Goal: Task Accomplishment & Management: Manage account settings

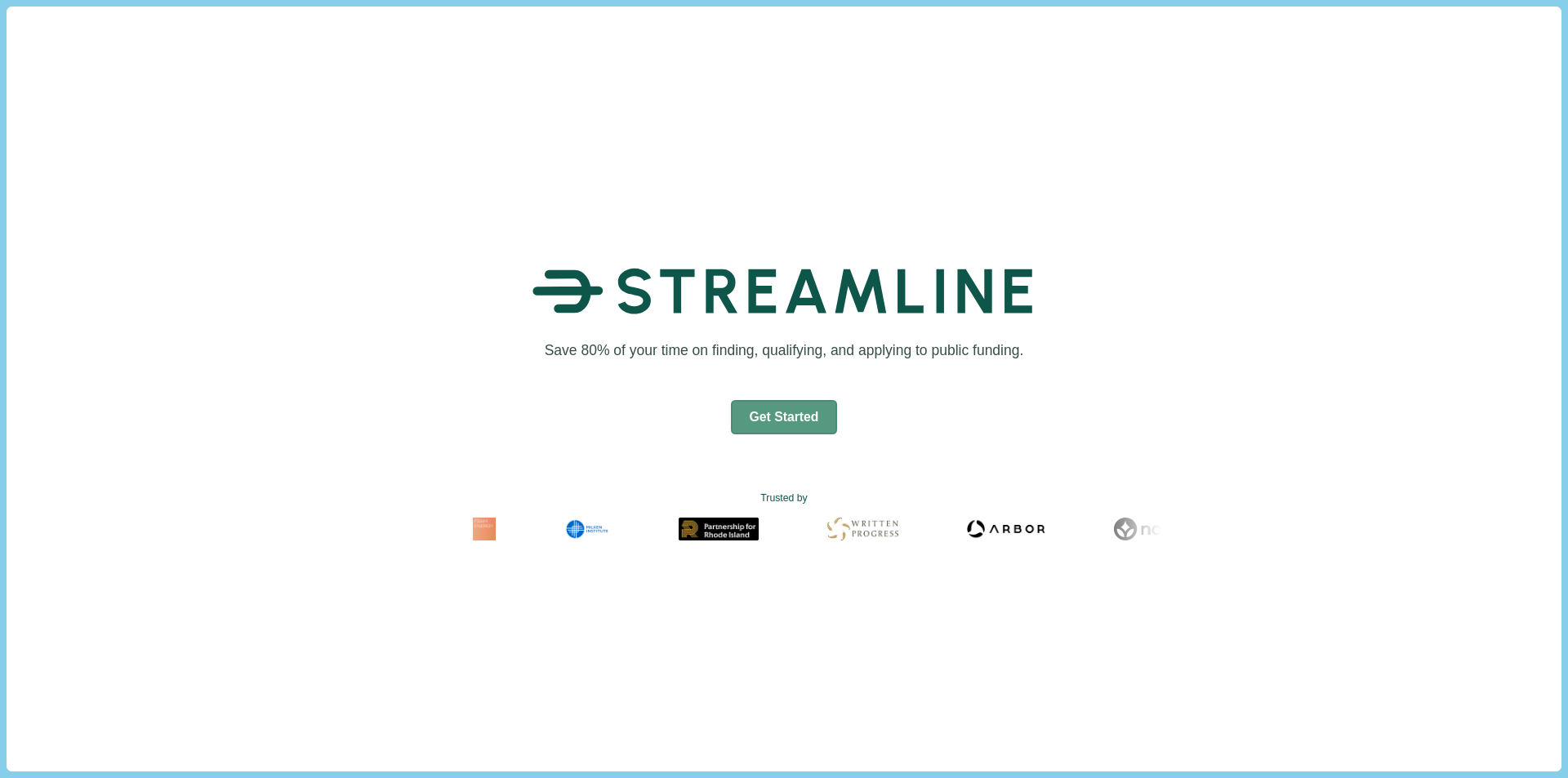
click at [799, 427] on button "Get Started" at bounding box center [784, 417] width 107 height 34
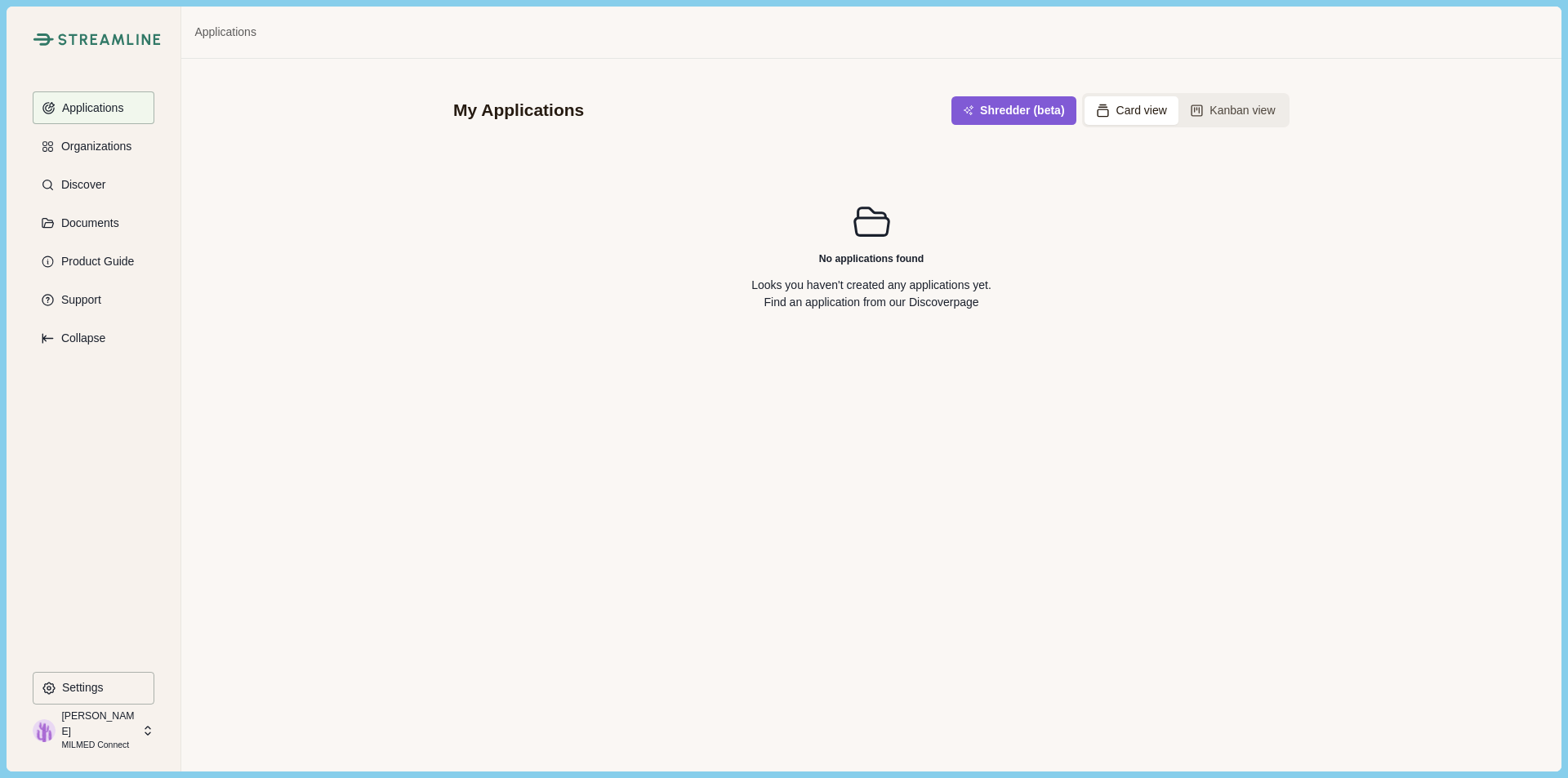
click at [77, 739] on p "MILMED Connect" at bounding box center [98, 746] width 75 height 13
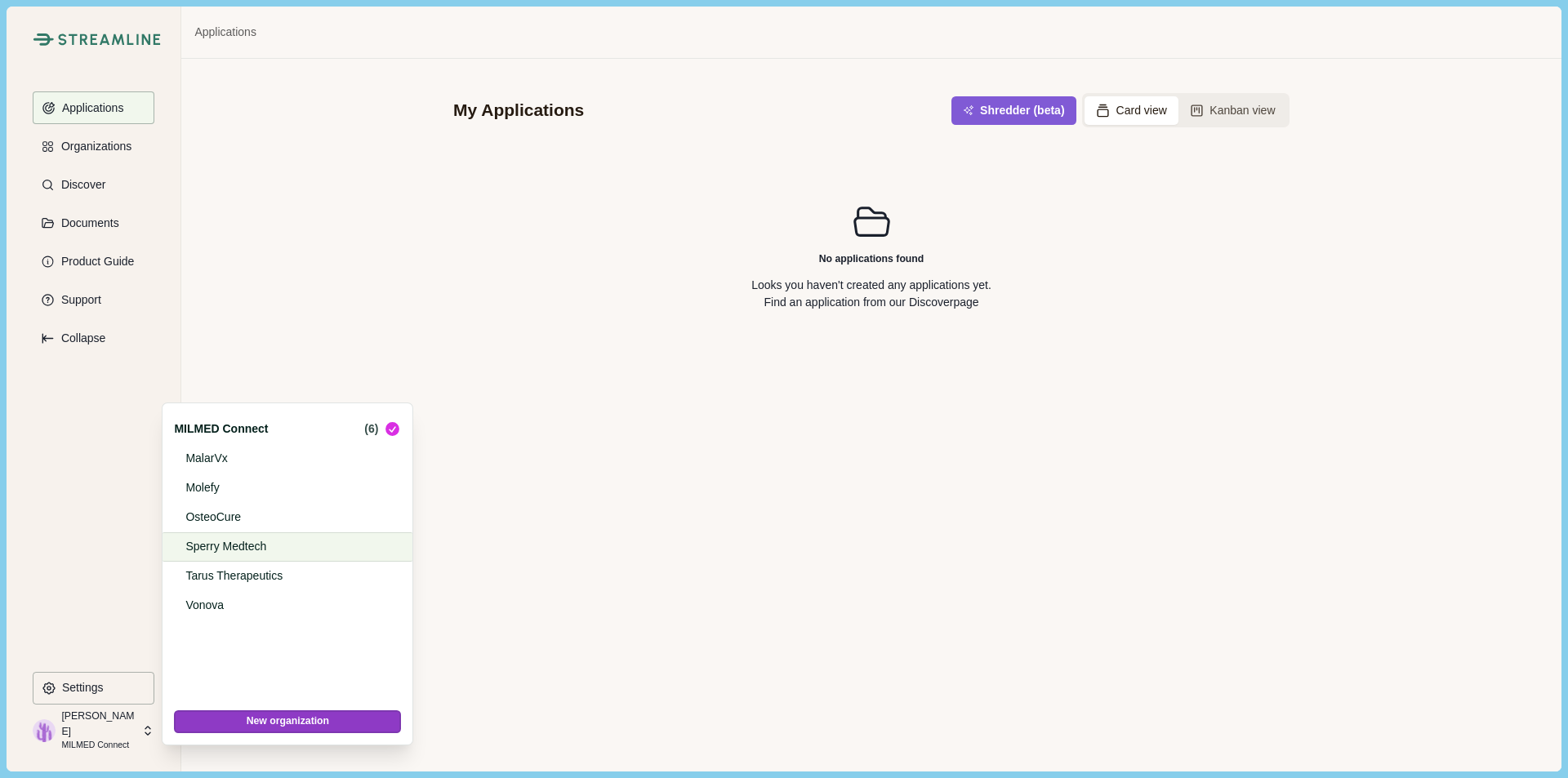
click at [240, 543] on p "Sperry Medtech" at bounding box center [285, 547] width 198 height 17
